Goal: Transaction & Acquisition: Purchase product/service

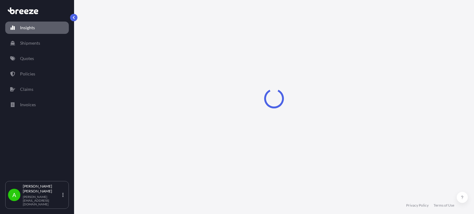
select select "2025"
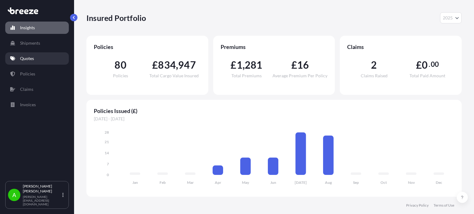
click at [41, 59] on link "Quotes" at bounding box center [37, 58] width 64 height 12
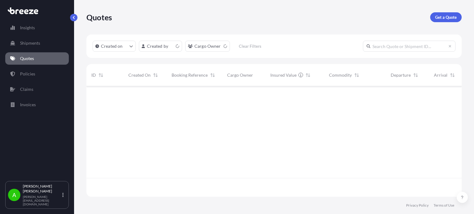
scroll to position [110, 370]
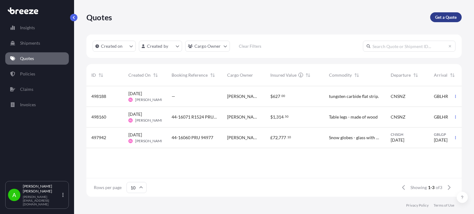
click at [442, 18] on p "Get a Quote" at bounding box center [446, 17] width 22 height 6
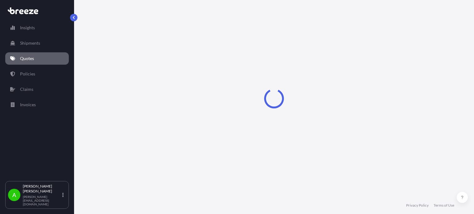
select select "Sea"
select select "1"
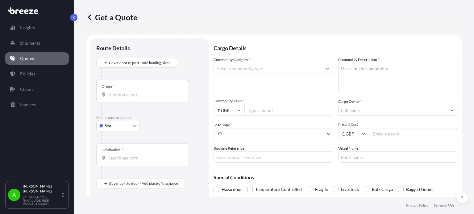
scroll to position [10, 0]
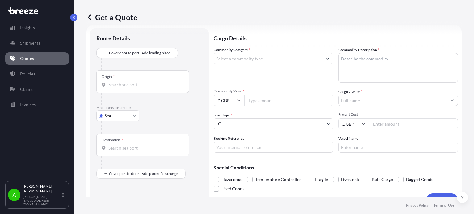
click at [286, 57] on input "Commodity Category *" at bounding box center [268, 58] width 108 height 11
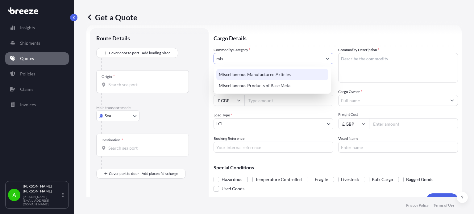
click at [266, 69] on div "Miscellaneous Manufactured Articles" at bounding box center [272, 74] width 112 height 11
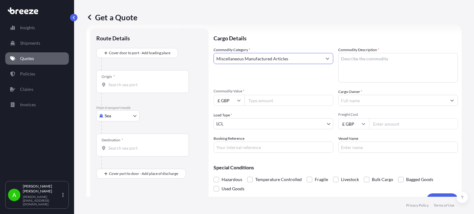
type input "Miscellaneous Manufactured Articles"
click at [365, 61] on textarea "Commodity Description *" at bounding box center [398, 68] width 120 height 30
type textarea "Laptop Jewelleries Bags Hair Earrings Display Stands"
click at [273, 35] on p "Cargo Details" at bounding box center [336, 37] width 244 height 19
click at [252, 100] on input "Commodity Value *" at bounding box center [288, 100] width 89 height 11
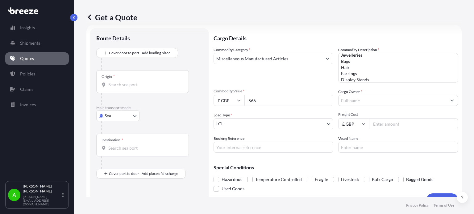
type input "566"
click at [285, 83] on div "Commodity Category * Miscellaneous Manufactured Articles Commodity Description …" at bounding box center [336, 100] width 244 height 106
click at [376, 126] on input "Freight Cost" at bounding box center [413, 123] width 89 height 11
type input "265"
click at [325, 114] on div "Load Type * LCL" at bounding box center [274, 120] width 120 height 17
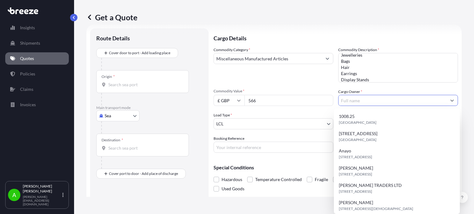
click at [356, 104] on input "Cargo Owner *" at bounding box center [392, 100] width 108 height 11
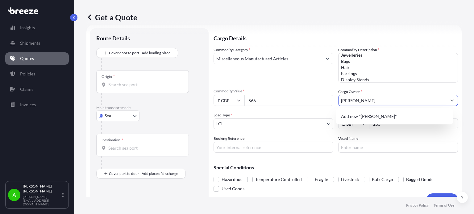
type input "[PERSON_NAME]"
click at [285, 38] on p "Cargo Details" at bounding box center [336, 37] width 244 height 19
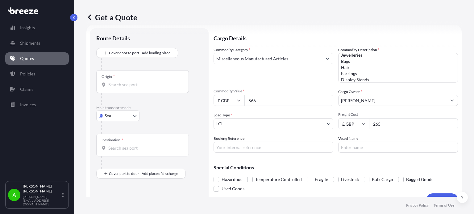
click at [119, 87] on input "Origin *" at bounding box center [144, 85] width 73 height 6
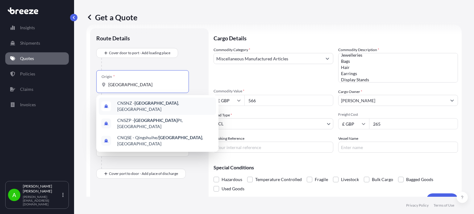
click at [132, 107] on span "CNSNZ - Shenzhen , China" at bounding box center [165, 106] width 96 height 12
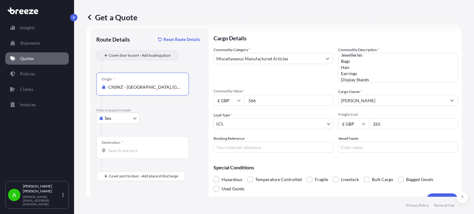
type input "CNSNZ - Shenzhen, China"
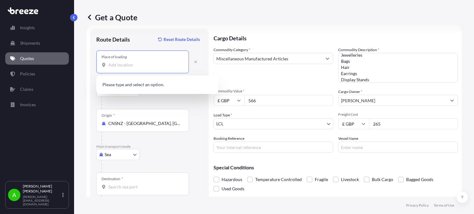
click at [146, 65] on input "Place of loading" at bounding box center [144, 65] width 73 height 6
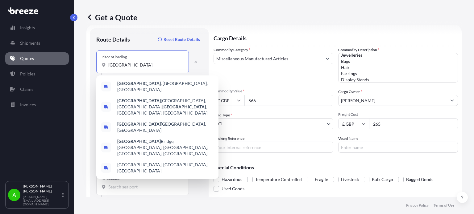
type input "Shenzhen"
click at [140, 38] on div "Route Details Reset Route Details" at bounding box center [149, 43] width 106 height 16
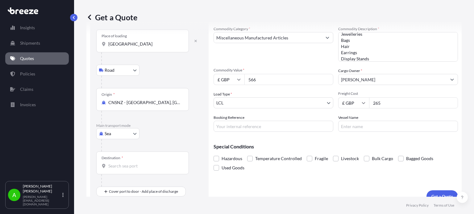
scroll to position [40, 0]
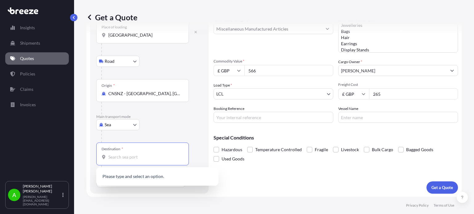
click at [123, 155] on input "Destination *" at bounding box center [144, 157] width 73 height 6
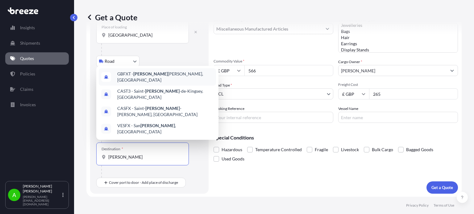
click at [148, 82] on div "GBFXT - Felix stowe, United Kingdom" at bounding box center [157, 76] width 117 height 17
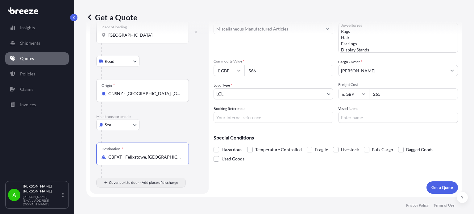
type input "GBFXT - Felixstowe, United Kingdom"
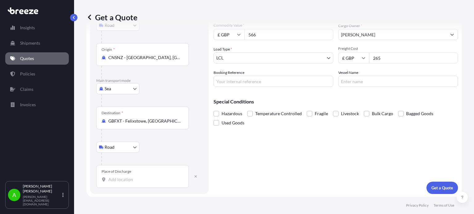
scroll to position [76, 0]
click at [115, 180] on input "Place of Discharge" at bounding box center [144, 179] width 73 height 6
paste input "OX16 4TF"
type input "Fulwell Cl, Banbury OX16 4TF, UK"
click at [272, 178] on div "Cargo Details Commodity Category * Miscellaneous Manufactured Articles Commodit…" at bounding box center [336, 78] width 244 height 232
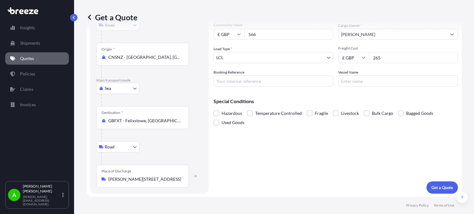
click at [107, 178] on div "Fulwell Cl, Banbury OX16 4TF, UK" at bounding box center [143, 179] width 82 height 6
click at [108, 178] on input "Fulwell Cl, Banbury OX16 4TF, UK" at bounding box center [144, 179] width 73 height 6
click at [364, 165] on div "Cargo Details Commodity Category * Miscellaneous Manufactured Articles Commodit…" at bounding box center [336, 78] width 244 height 232
click at [426, 184] on button "Get a Quote" at bounding box center [441, 188] width 31 height 12
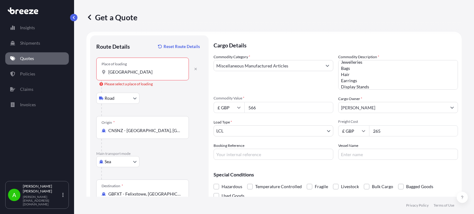
scroll to position [0, 0]
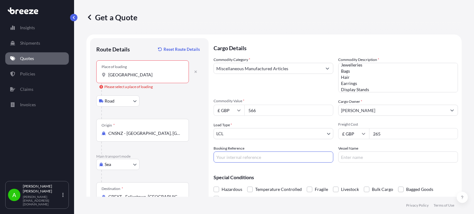
click at [233, 158] on input "Booking Reference" at bounding box center [274, 157] width 120 height 11
paste input "PRU-95126"
type input "PRU-95126"
click at [248, 89] on div "Commodity Category * Miscellaneous Manufactured Articles" at bounding box center [274, 75] width 120 height 36
click at [149, 75] on input "Shenzhen" at bounding box center [144, 75] width 73 height 6
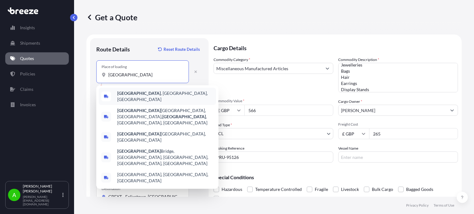
click at [173, 93] on span "Shenzhen , Guangdong Province, China" at bounding box center [165, 96] width 96 height 12
type input "Shenzhen, Guangdong Province, China"
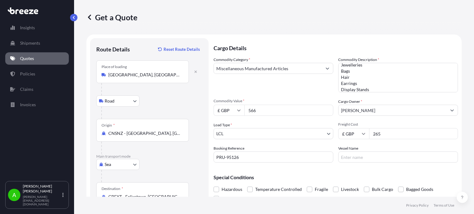
click at [309, 39] on p "Cargo Details" at bounding box center [336, 47] width 244 height 19
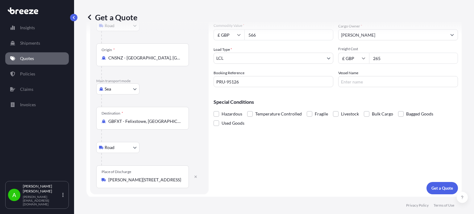
scroll to position [76, 0]
click at [432, 189] on p "Get a Quote" at bounding box center [442, 188] width 22 height 6
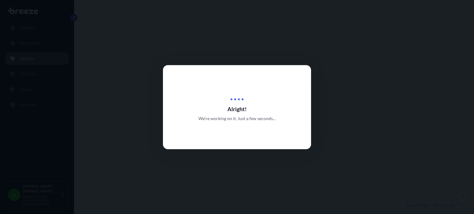
select select "Road"
select select "Sea"
select select "Road"
select select "1"
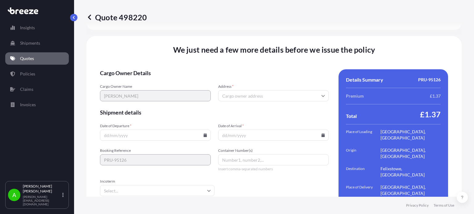
scroll to position [872, 0]
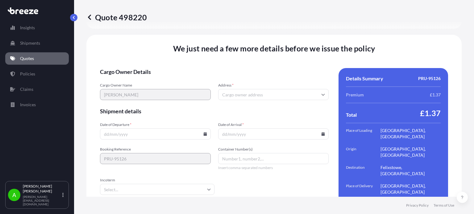
click at [221, 89] on input "Address *" at bounding box center [273, 94] width 111 height 11
paste input "PRU-95126"
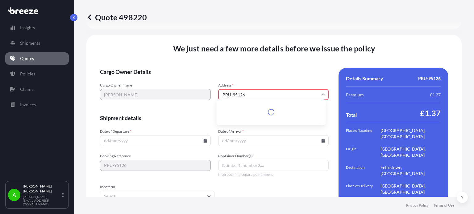
scroll to position [879, 0]
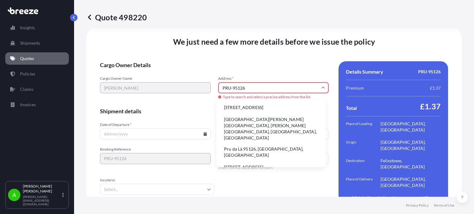
drag, startPoint x: 261, startPoint y: 84, endPoint x: 212, endPoint y: 82, distance: 49.4
click at [212, 82] on div "Cargo Owner Name Elizabeth Kehinde Adekunle Address * PRU-95126 Type to search …" at bounding box center [214, 88] width 229 height 24
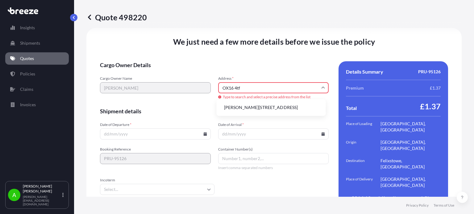
click at [244, 110] on li "Fulwell Cl, Banbury OX16 4TF, UK" at bounding box center [271, 108] width 104 height 12
type input "Fulwell Cl, Banbury OX16 4TF, UK"
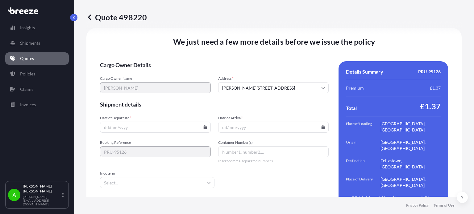
scroll to position [872, 0]
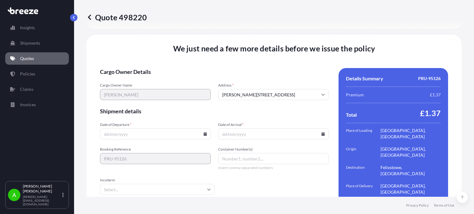
click at [247, 70] on form "Cargo Owner Details Cargo Owner Name Elizabeth Kehinde Adekunle Address * Fulwe…" at bounding box center [214, 144] width 229 height 153
click at [176, 129] on input "Date of Departure *" at bounding box center [155, 134] width 111 height 11
click at [203, 132] on icon at bounding box center [204, 134] width 3 height 4
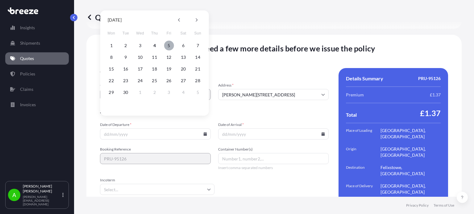
click at [169, 44] on button "5" at bounding box center [169, 46] width 10 height 10
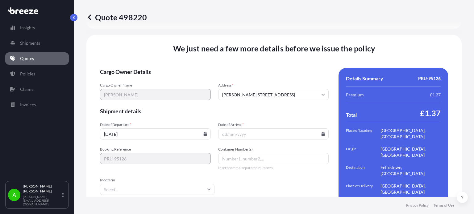
click at [204, 129] on input "[DATE]" at bounding box center [155, 134] width 111 height 11
click at [200, 129] on input "[DATE]" at bounding box center [155, 134] width 111 height 11
click at [203, 132] on icon at bounding box center [205, 134] width 4 height 4
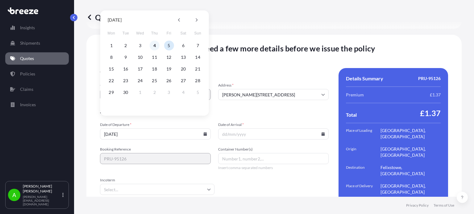
click at [155, 45] on button "4" at bounding box center [155, 46] width 10 height 10
type input "[DATE]"
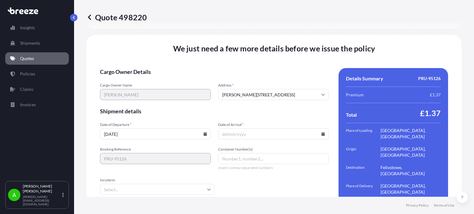
click at [285, 129] on input "Date of Arrival *" at bounding box center [273, 134] width 111 height 11
click at [322, 132] on icon at bounding box center [323, 134] width 3 height 4
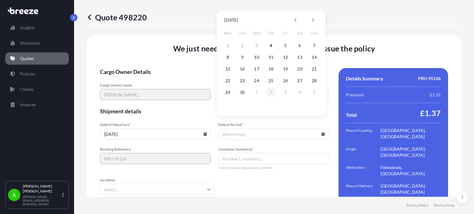
click at [269, 95] on button "2" at bounding box center [271, 93] width 10 height 10
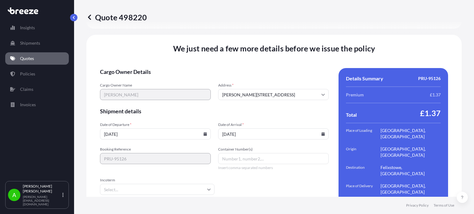
click at [273, 129] on input "02/10/2025" at bounding box center [273, 134] width 111 height 11
click at [320, 129] on input "02/10/2025" at bounding box center [273, 134] width 111 height 11
click at [322, 132] on icon at bounding box center [323, 134] width 3 height 4
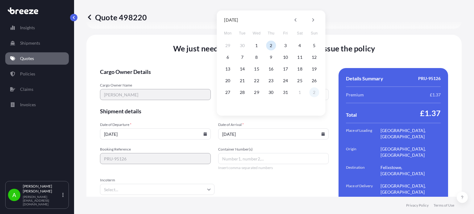
click at [316, 93] on button "2" at bounding box center [314, 93] width 10 height 10
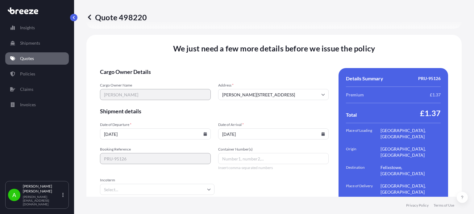
click at [322, 132] on icon at bounding box center [323, 134] width 3 height 4
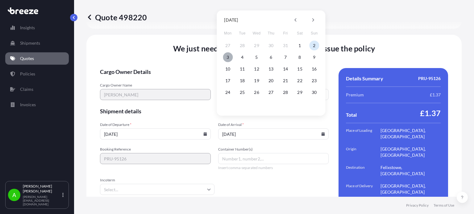
click at [228, 58] on button "3" at bounding box center [228, 57] width 10 height 10
type input "[DATE]"
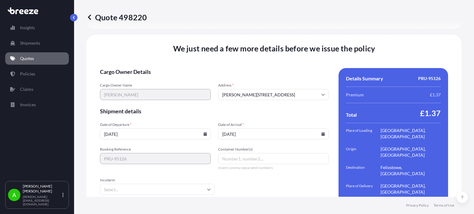
click at [258, 108] on span "Shipment details" at bounding box center [214, 111] width 229 height 7
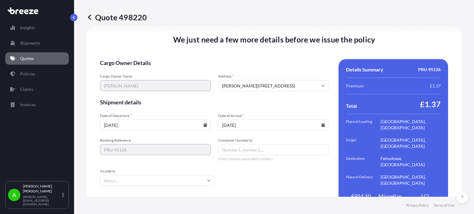
scroll to position [886, 0]
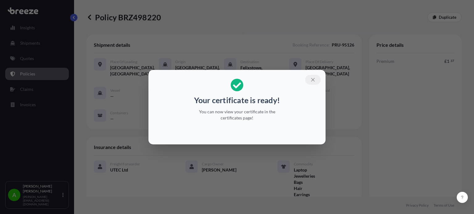
click at [313, 81] on icon "button" at bounding box center [313, 80] width 6 height 6
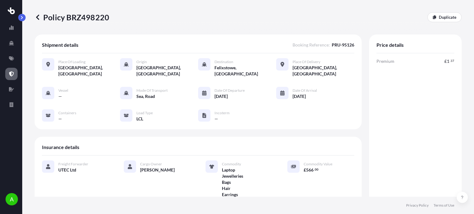
click at [38, 17] on icon at bounding box center [38, 17] width 6 height 6
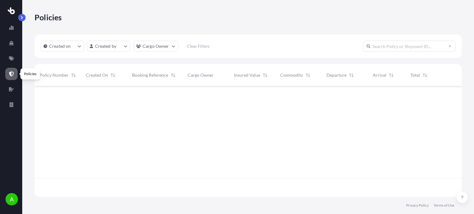
scroll to position [110, 422]
click at [16, 58] on link at bounding box center [11, 58] width 12 height 12
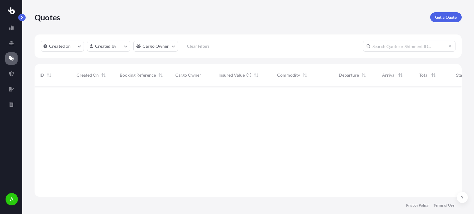
scroll to position [110, 422]
click at [454, 19] on p "Get a Quote" at bounding box center [446, 17] width 22 height 6
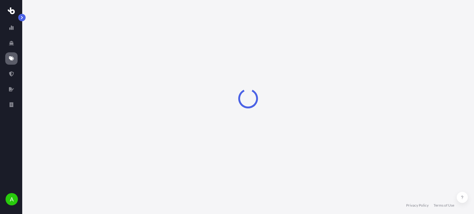
select select "Sea"
select select "1"
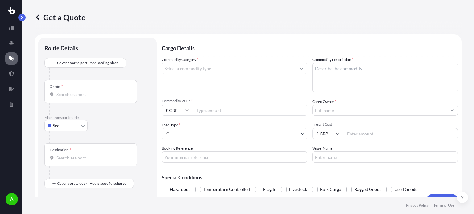
scroll to position [10, 0]
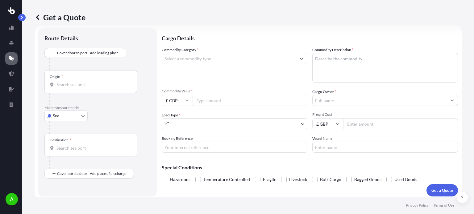
click at [343, 102] on input "Cargo Owner *" at bounding box center [380, 100] width 134 height 11
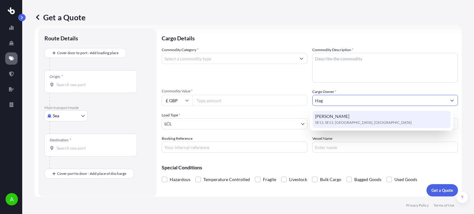
click at [351, 120] on span "SE13, SE13, London, United Kingdom" at bounding box center [363, 123] width 97 height 6
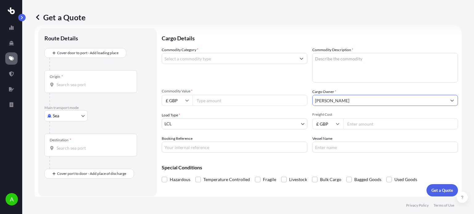
type input "hagar owusu"
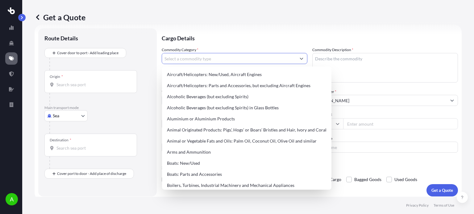
click at [234, 64] on input "Commodity Category *" at bounding box center [229, 58] width 134 height 11
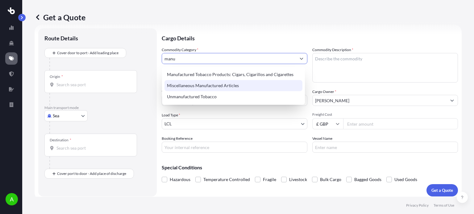
click at [211, 85] on div "Miscellaneous Manufactured Articles" at bounding box center [233, 85] width 138 height 11
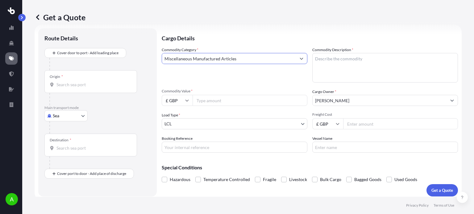
type input "Miscellaneous Manufactured Articles"
click at [353, 69] on textarea "Commodity Description *" at bounding box center [385, 68] width 146 height 30
type textarea "Bodyshapers"
click at [247, 36] on p "Cargo Details" at bounding box center [310, 37] width 296 height 19
click at [361, 126] on input "Freight Cost" at bounding box center [400, 123] width 115 height 11
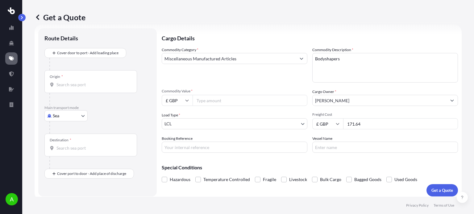
type input "171.64"
click at [267, 81] on div "Commodity Category * Miscellaneous Manufactured Articles" at bounding box center [235, 65] width 146 height 36
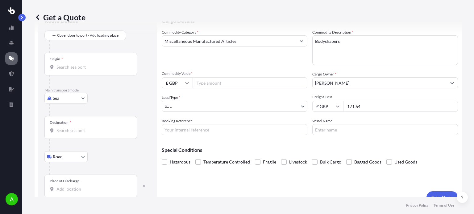
scroll to position [37, 0]
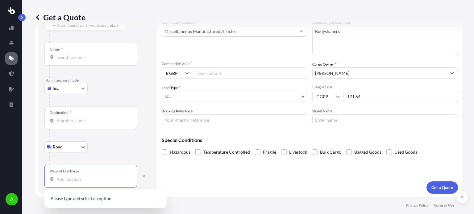
click at [62, 177] on input "Place of Discharge" at bounding box center [92, 179] width 73 height 6
click at [85, 200] on span "New Road, London E4 9SY , UK" at bounding box center [113, 201] width 96 height 12
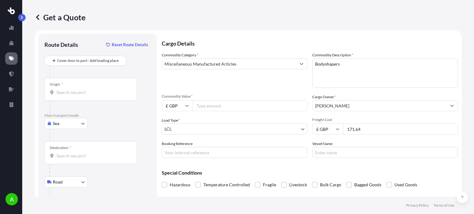
scroll to position [0, 0]
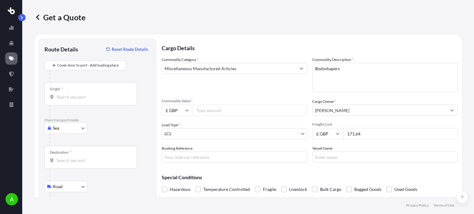
type input "New Road, London E4 9SY, UK"
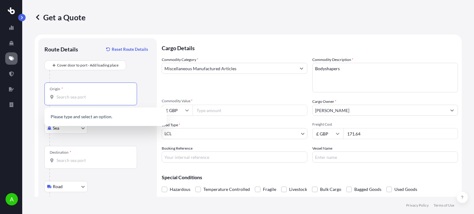
drag, startPoint x: 77, startPoint y: 94, endPoint x: 205, endPoint y: 102, distance: 128.6
click at [78, 94] on input "Origin *" at bounding box center [92, 97] width 73 height 6
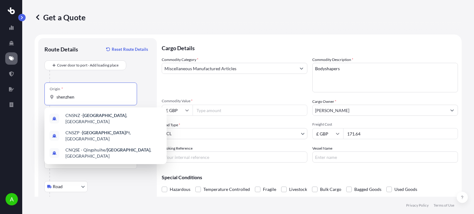
type input "shenzhen"
click at [138, 74] on div at bounding box center [99, 76] width 101 height 12
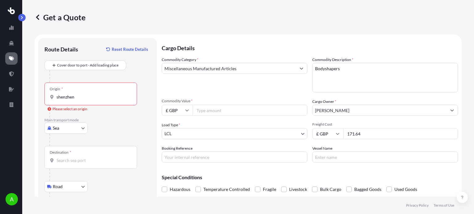
click at [213, 112] on input "Commodity Value *" at bounding box center [250, 110] width 115 height 11
type input "350"
click at [143, 77] on div at bounding box center [99, 76] width 101 height 12
click at [110, 99] on input "shenzhen" at bounding box center [92, 97] width 73 height 6
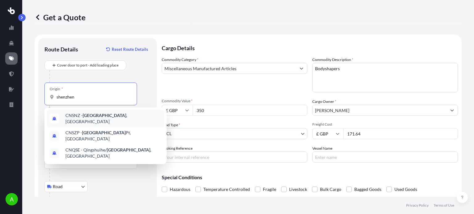
click at [107, 118] on span "CNSNZ - Shenzhen , China" at bounding box center [113, 119] width 96 height 12
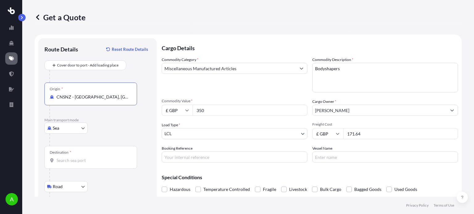
click at [135, 116] on div at bounding box center [93, 112] width 88 height 12
click at [73, 184] on body "A Get a Quote Route Details Reset Route Details Cover door to port - Add loadin…" at bounding box center [237, 107] width 474 height 214
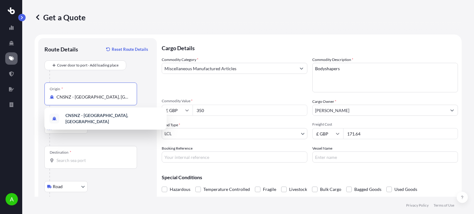
drag, startPoint x: 120, startPoint y: 95, endPoint x: 42, endPoint y: 92, distance: 77.8
click at [42, 92] on div "Route Details Reset Route Details Cover door to port - Add loading place Place …" at bounding box center [97, 136] width 118 height 196
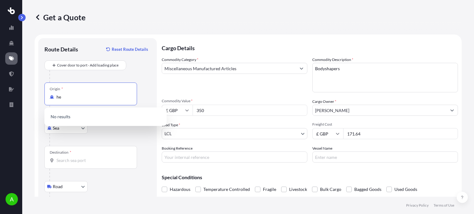
type input "h"
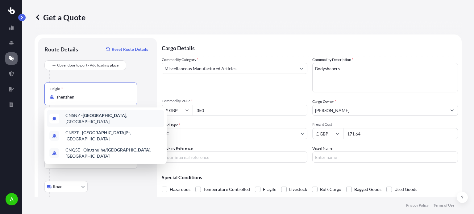
click at [76, 118] on span "CNSNZ - Shenzhen , China" at bounding box center [113, 119] width 96 height 12
type input "CNSNZ - Shenzhen, China"
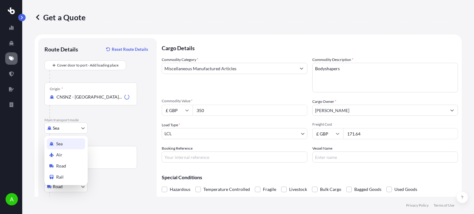
click at [82, 129] on body "3 options available. A Get a Quote Route Details Reset Route Details Cover door…" at bounding box center [237, 107] width 474 height 214
click at [71, 153] on div "Air" at bounding box center [66, 155] width 38 height 11
select select "Air"
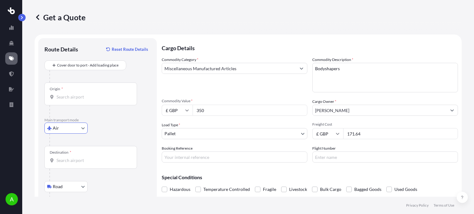
click at [85, 159] on input "Destination *" at bounding box center [92, 161] width 73 height 6
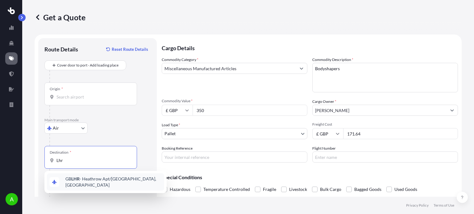
click at [100, 184] on div "GB LHR - Heathrow Apt/London, United Kingdom" at bounding box center [105, 182] width 117 height 17
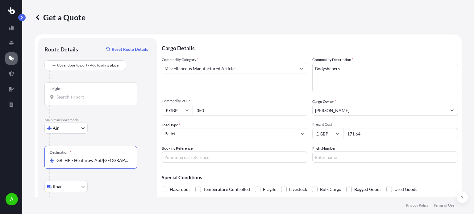
type input "GBLHR - Heathrow Apt/London, United Kingdom"
click at [84, 99] on input "Origin *" at bounding box center [92, 97] width 73 height 6
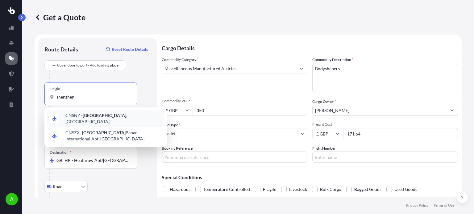
click at [112, 115] on span "CNSNZ - Shenzhen , China" at bounding box center [113, 119] width 96 height 12
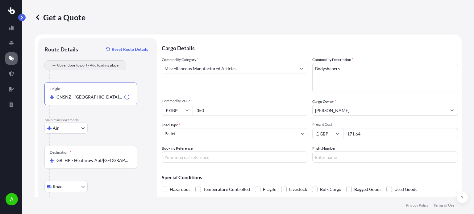
type input "CNSNZ - Shenzhen, China"
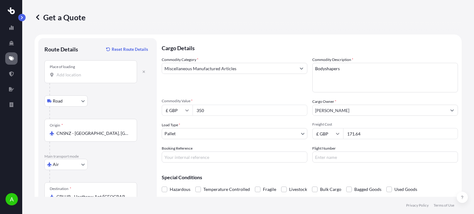
click at [75, 76] on input "Place of loading" at bounding box center [92, 75] width 73 height 6
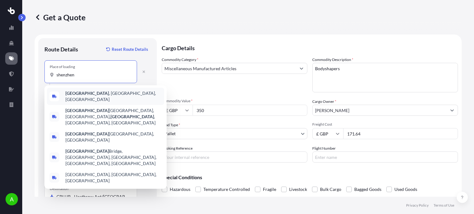
click at [95, 98] on div "Shenzhen , Guangdong Province, China" at bounding box center [105, 96] width 117 height 17
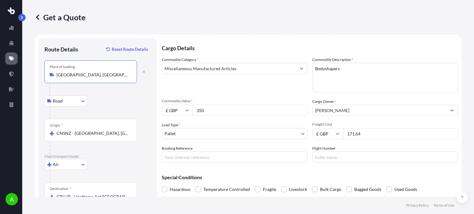
type input "Shenzhen, Guangdong Province, China"
click at [125, 106] on div "Road Road Rail" at bounding box center [97, 101] width 106 height 11
click at [299, 137] on body "A Get a Quote Route Details Reset Route Details Place of loading Shenzhen, Guan…" at bounding box center [237, 107] width 474 height 214
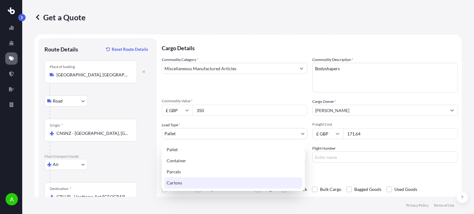
click at [182, 187] on div "Cartons" at bounding box center [233, 183] width 138 height 11
select select "4"
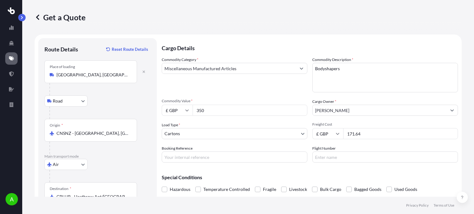
click at [230, 84] on div "Commodity Category * Miscellaneous Manufactured Articles" at bounding box center [235, 75] width 146 height 36
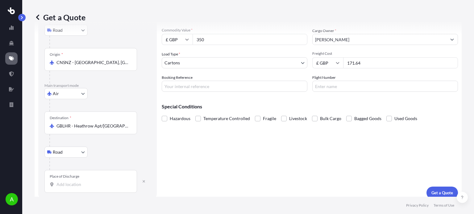
scroll to position [76, 0]
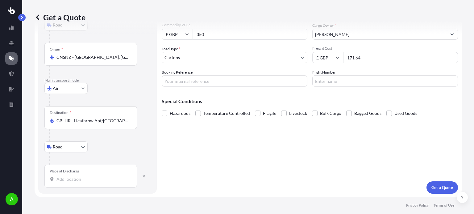
click at [80, 179] on input "Place of Discharge" at bounding box center [92, 179] width 73 height 6
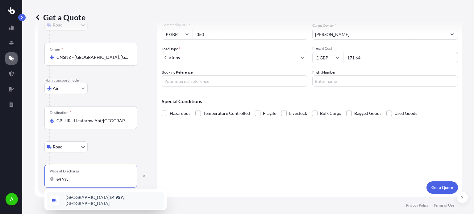
click at [78, 198] on span "New Road, London E4 9SY , UK" at bounding box center [113, 201] width 96 height 12
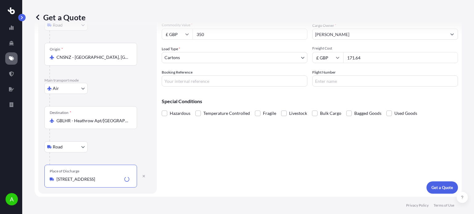
type input "New Road, London E4 9SY, UK"
click at [189, 173] on div "Cargo Details Commodity Category * Miscellaneous Manufactured Articles Commodit…" at bounding box center [310, 78] width 296 height 232
click at [435, 186] on p "Get a Quote" at bounding box center [442, 188] width 22 height 6
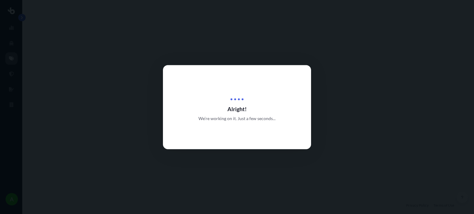
select select "Road"
select select "Air"
select select "Road"
select select "4"
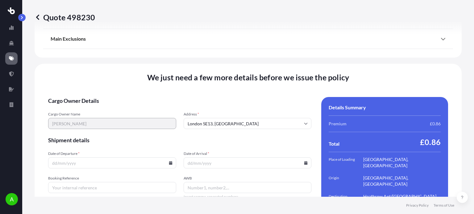
scroll to position [872, 0]
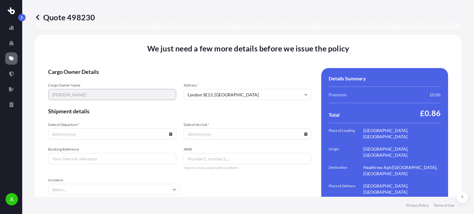
click at [169, 132] on icon at bounding box center [170, 134] width 3 height 4
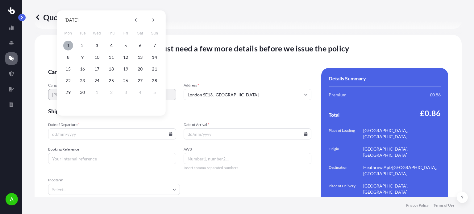
click at [67, 46] on button "1" at bounding box center [68, 46] width 10 height 10
type input "01/09/2025"
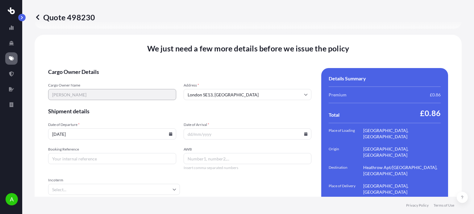
click at [265, 129] on input "Date of Arrival *" at bounding box center [248, 134] width 128 height 11
click at [304, 132] on icon at bounding box center [305, 134] width 3 height 4
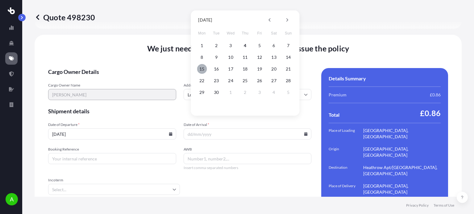
click at [201, 68] on button "15" at bounding box center [202, 69] width 10 height 10
type input "15/09/2025"
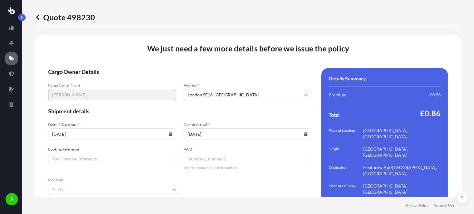
click at [218, 108] on span "Shipment details" at bounding box center [179, 111] width 263 height 7
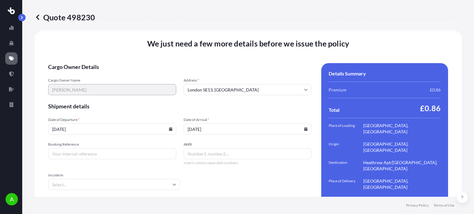
scroll to position [886, 0]
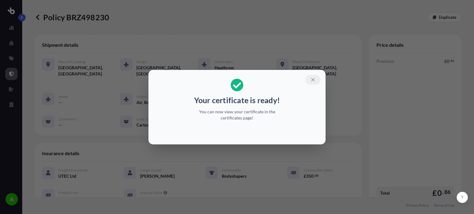
click at [314, 80] on icon "button" at bounding box center [313, 80] width 6 height 6
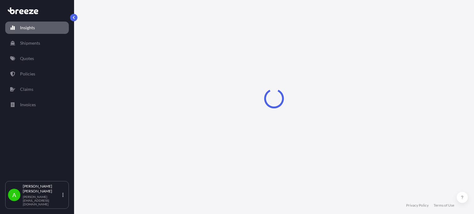
select select "2025"
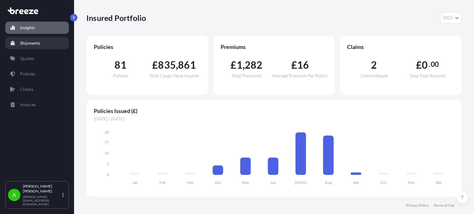
click at [29, 42] on p "Shipments" at bounding box center [30, 43] width 20 height 6
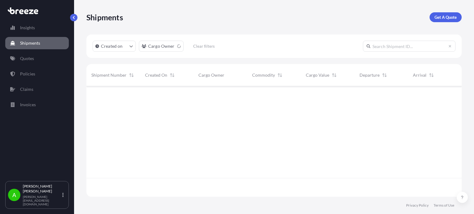
scroll to position [128, 370]
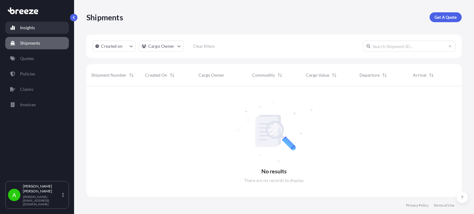
click at [34, 29] on p "Insights" at bounding box center [27, 28] width 15 height 6
select select "2025"
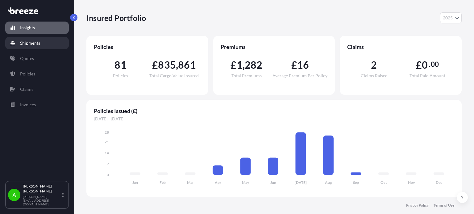
click at [34, 49] on link "Shipments" at bounding box center [37, 43] width 64 height 12
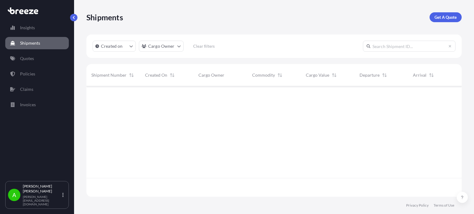
scroll to position [128, 370]
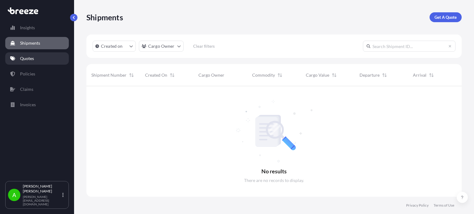
click at [35, 57] on link "Quotes" at bounding box center [37, 58] width 64 height 12
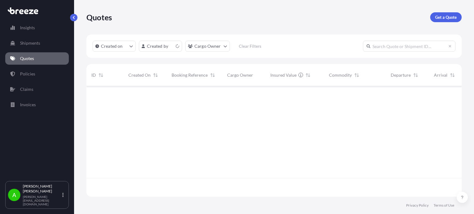
scroll to position [110, 370]
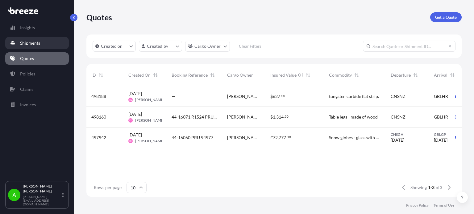
click at [44, 45] on link "Shipments" at bounding box center [37, 43] width 64 height 12
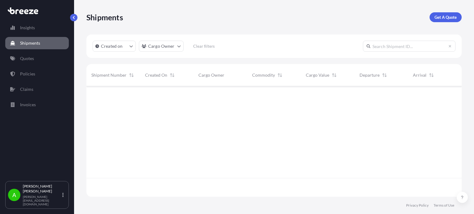
scroll to position [128, 370]
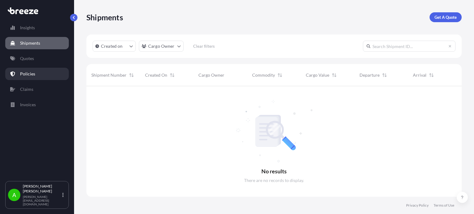
click at [38, 73] on link "Policies" at bounding box center [37, 74] width 64 height 12
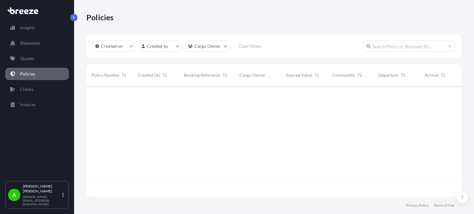
scroll to position [110, 370]
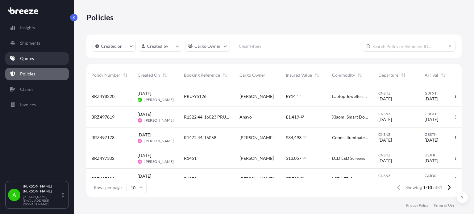
click at [39, 54] on link "Quotes" at bounding box center [37, 58] width 64 height 12
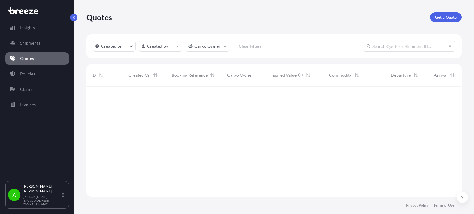
scroll to position [110, 370]
click at [446, 19] on p "Get a Quote" at bounding box center [446, 17] width 22 height 6
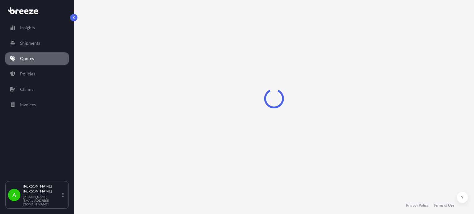
select select "Sea"
select select "1"
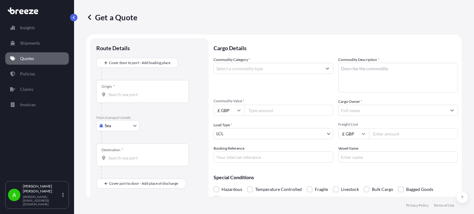
scroll to position [10, 0]
